Goal: Go to known website: Access a specific website the user already knows

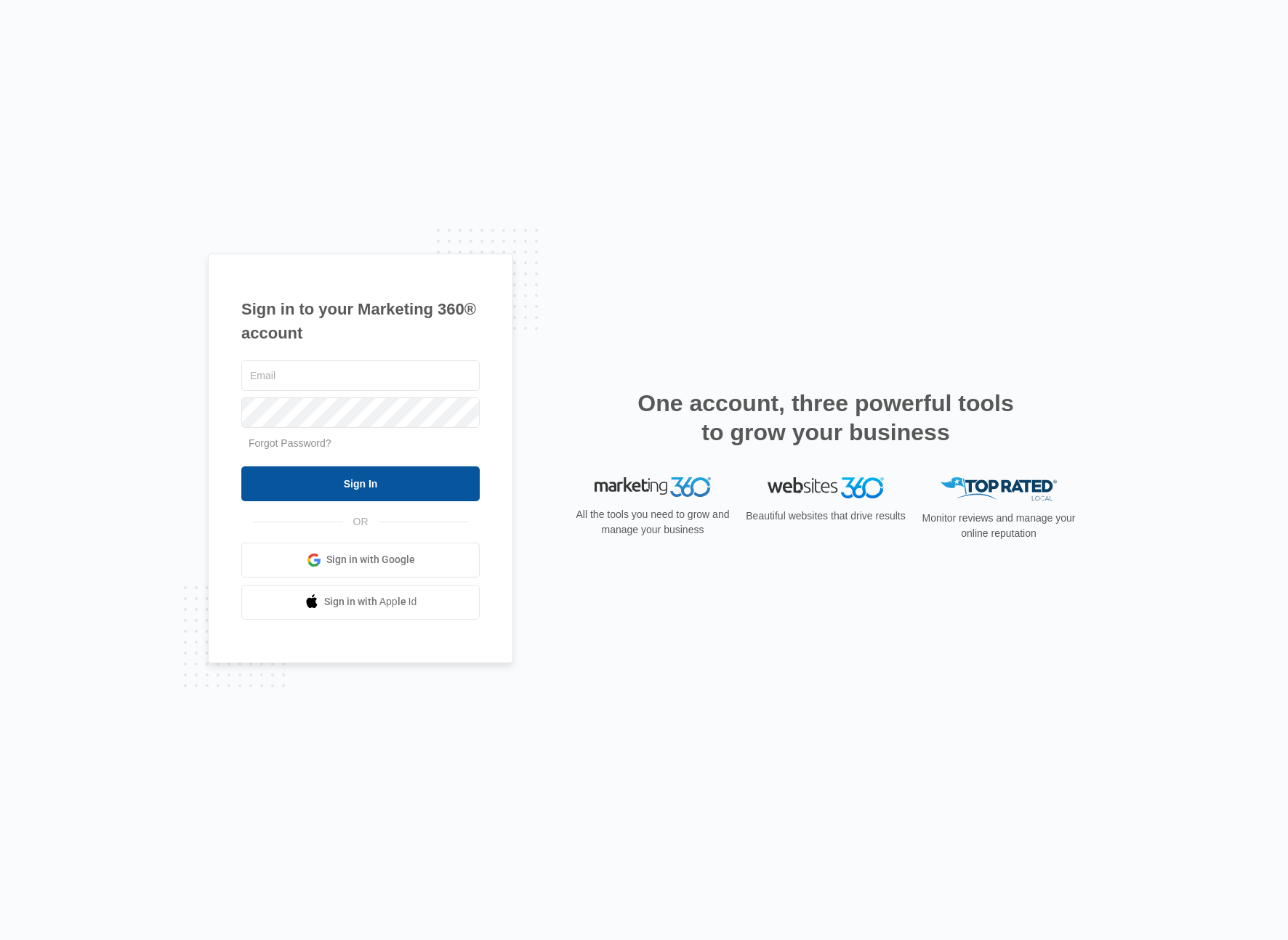
type input "[EMAIL_ADDRESS][PERSON_NAME][DOMAIN_NAME]"
click at [370, 479] on input "Sign In" at bounding box center [360, 484] width 238 height 35
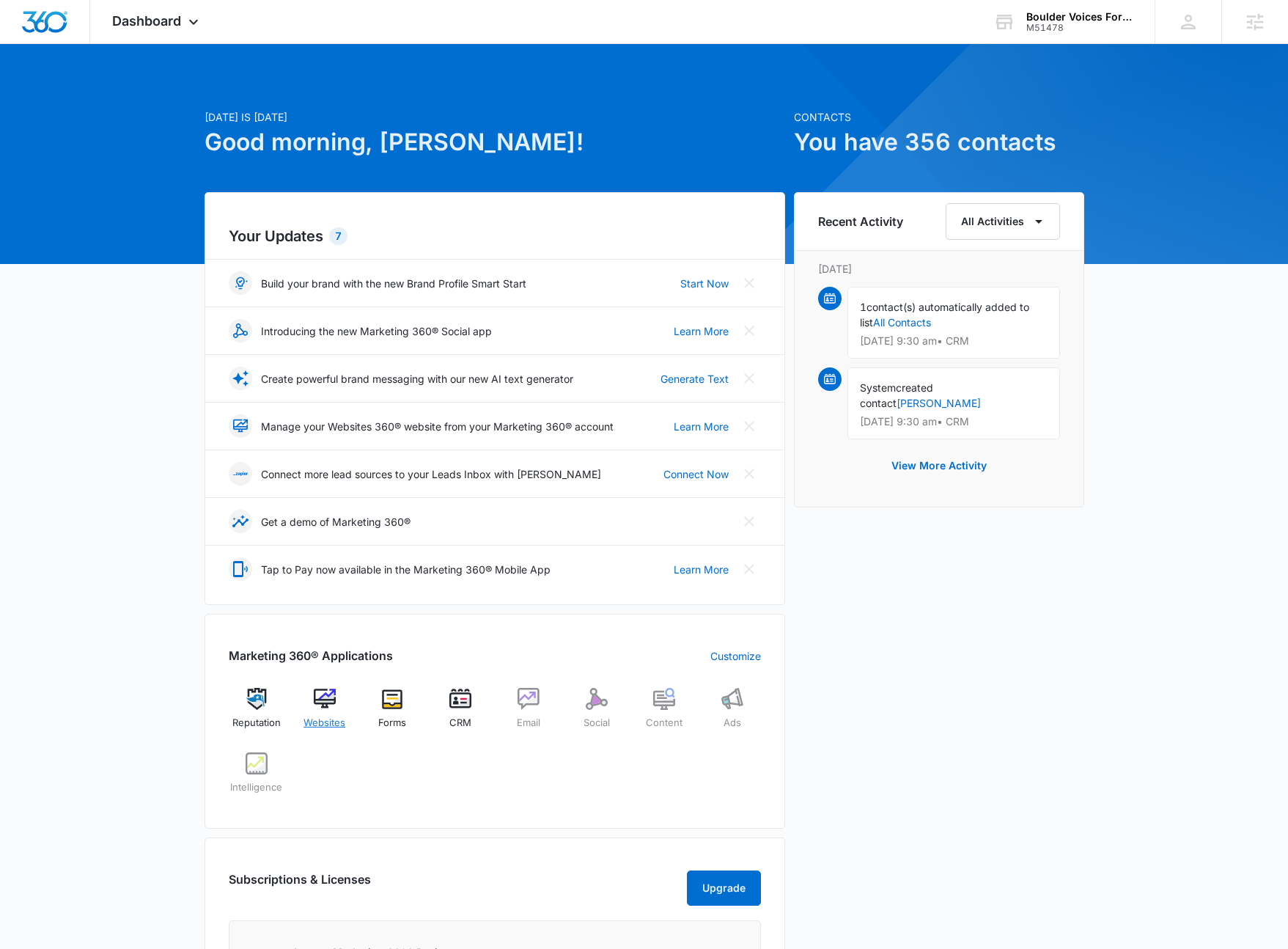
click at [326, 706] on img at bounding box center [324, 699] width 22 height 22
